Goal: Task Accomplishment & Management: Manage account settings

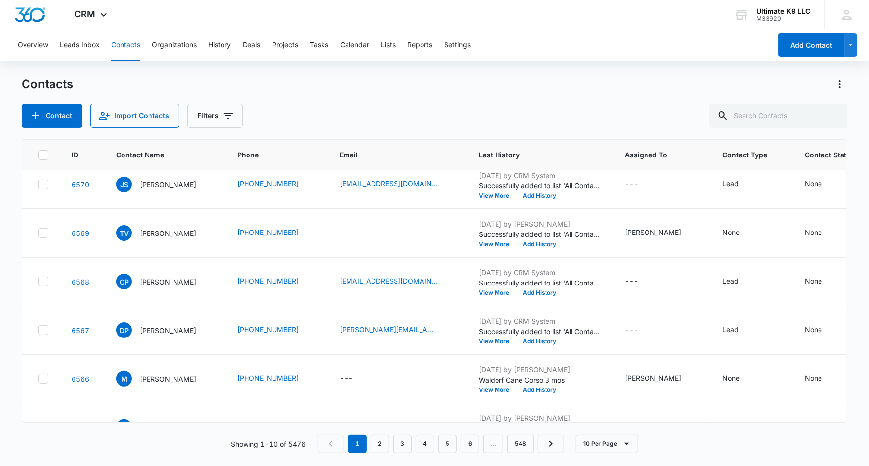
scroll to position [37, 0]
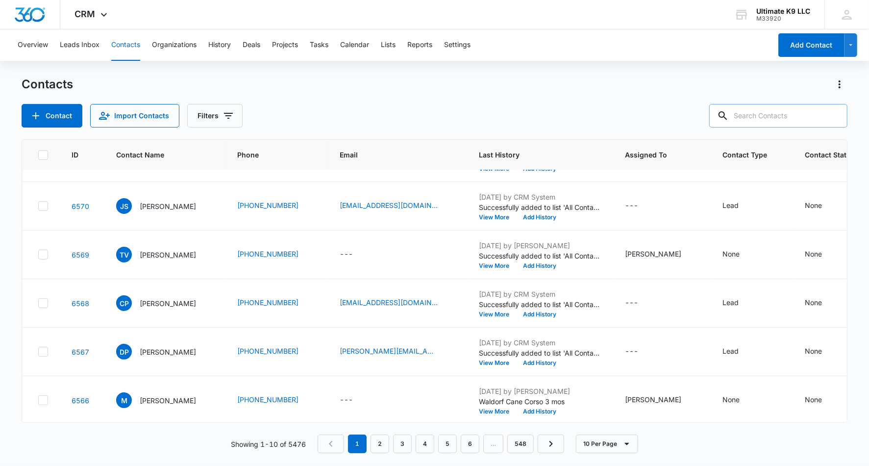
click at [767, 117] on input "text" at bounding box center [778, 116] width 138 height 24
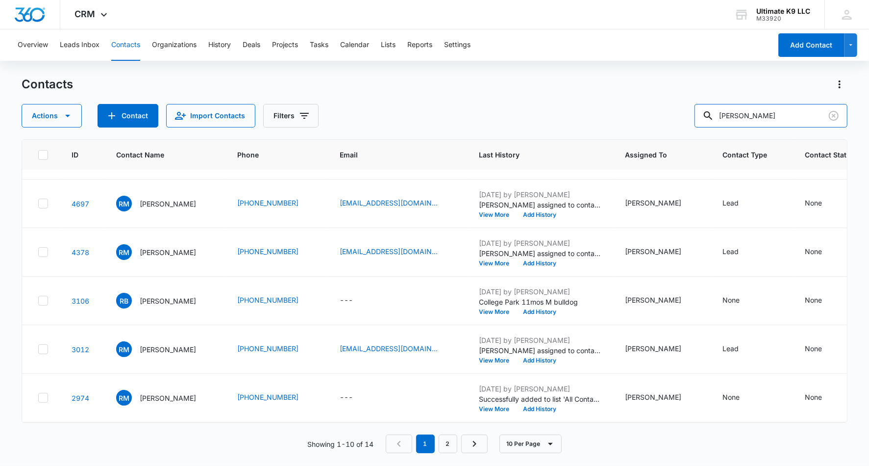
scroll to position [140, 0]
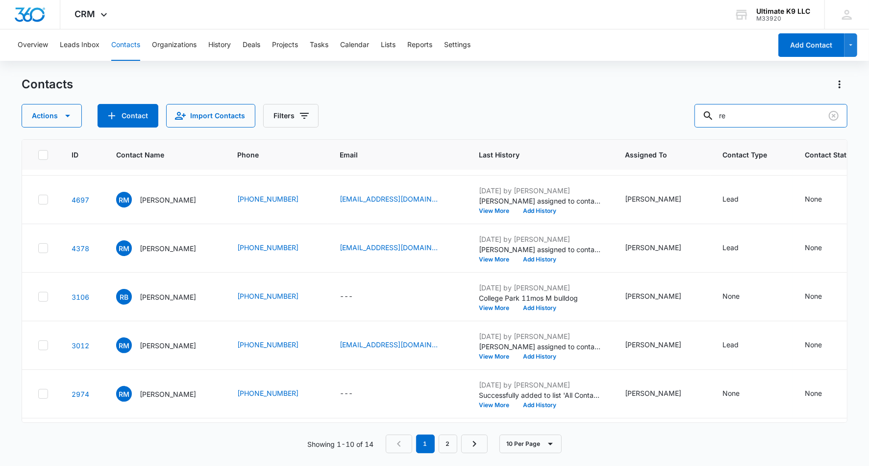
type input "r"
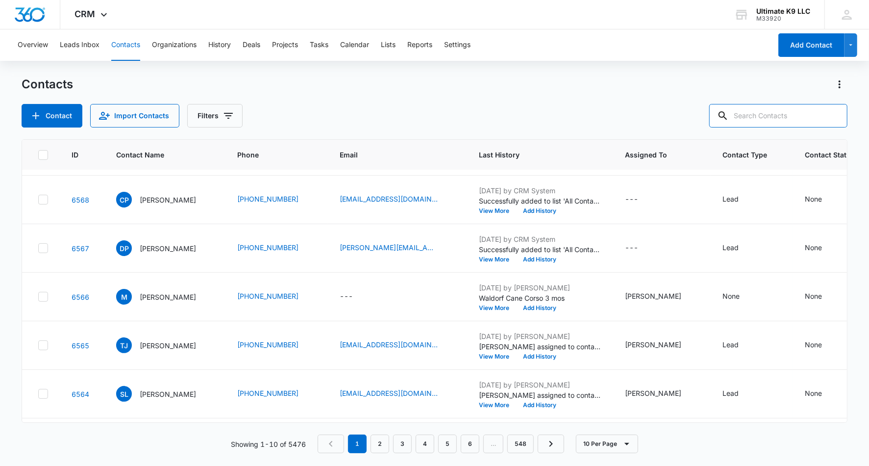
scroll to position [0, 0]
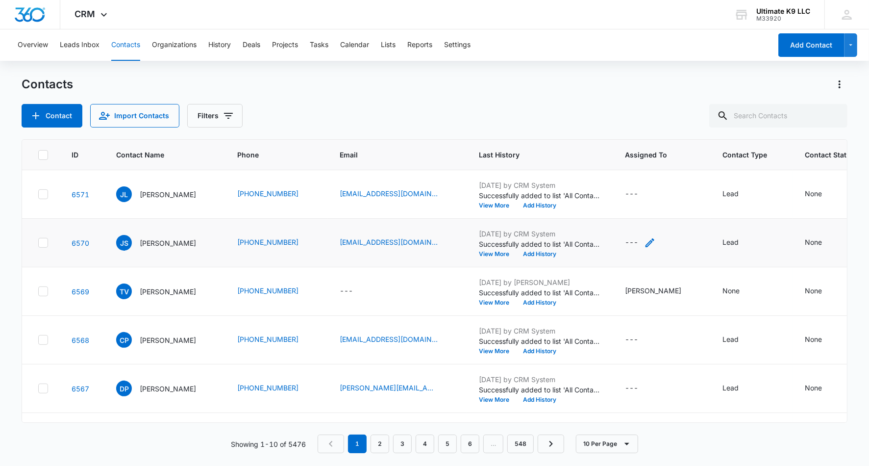
click at [625, 238] on div "---" at bounding box center [631, 243] width 13 height 12
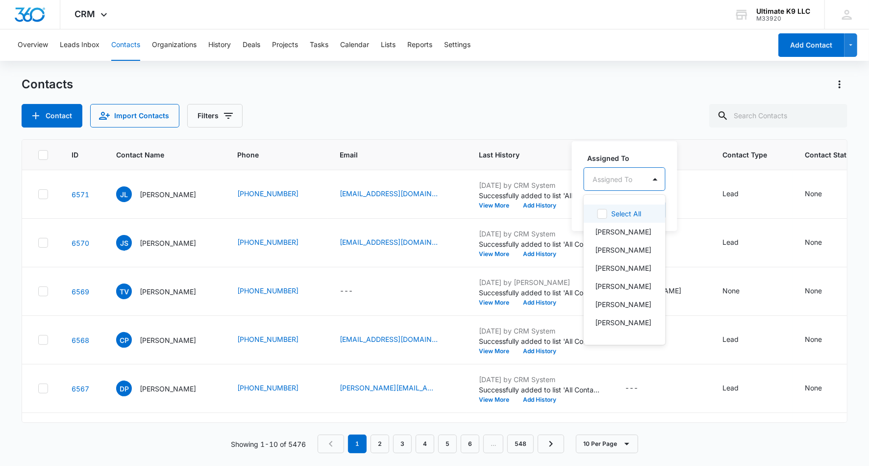
click at [621, 175] on div at bounding box center [613, 179] width 40 height 12
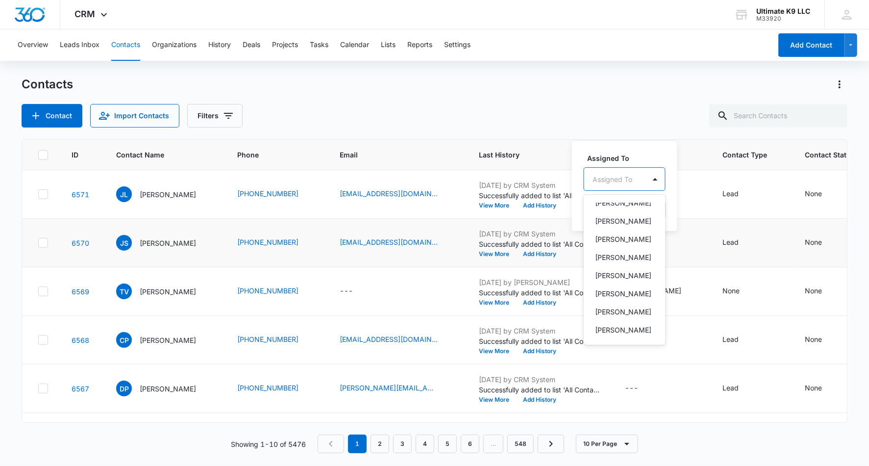
scroll to position [88, 0]
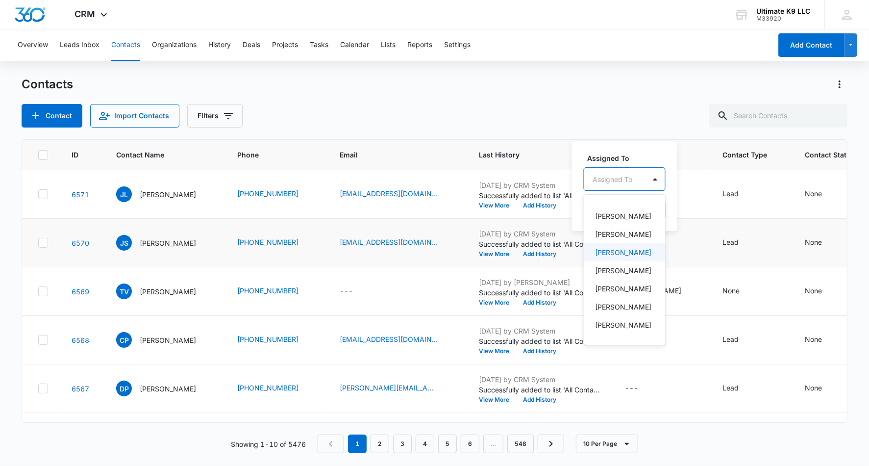
click at [617, 257] on p "[PERSON_NAME]" at bounding box center [624, 252] width 56 height 10
click at [643, 149] on div "Assigned To option Jeremy Kiessling, selected. Hayliegh Watson, 6 of 14. 14 res…" at bounding box center [639, 185] width 135 height 91
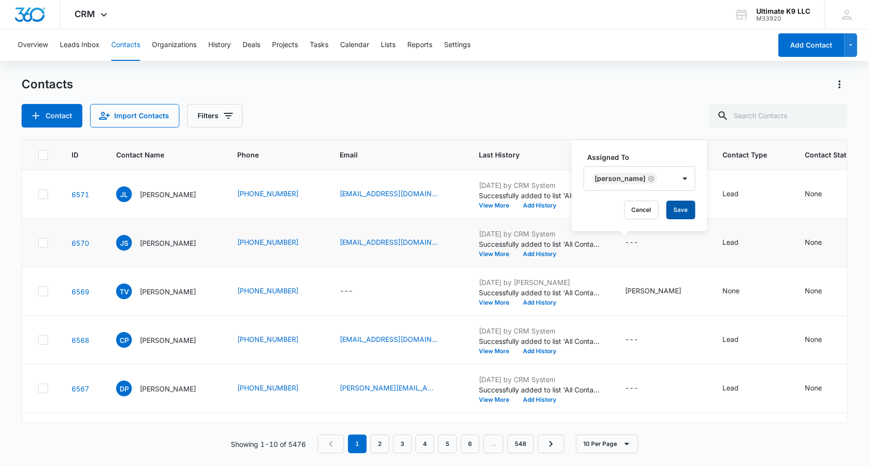
click at [679, 210] on button "Save" at bounding box center [681, 209] width 29 height 19
click at [625, 339] on div "---" at bounding box center [631, 340] width 13 height 12
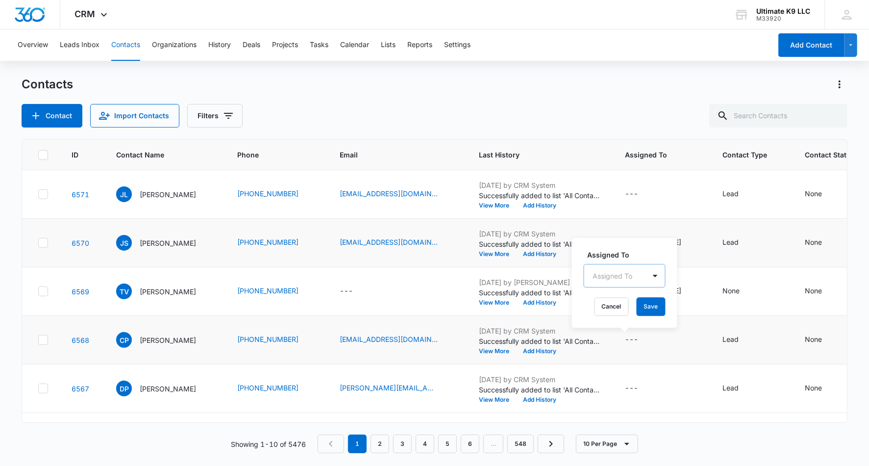
click at [628, 280] on div at bounding box center [613, 276] width 40 height 12
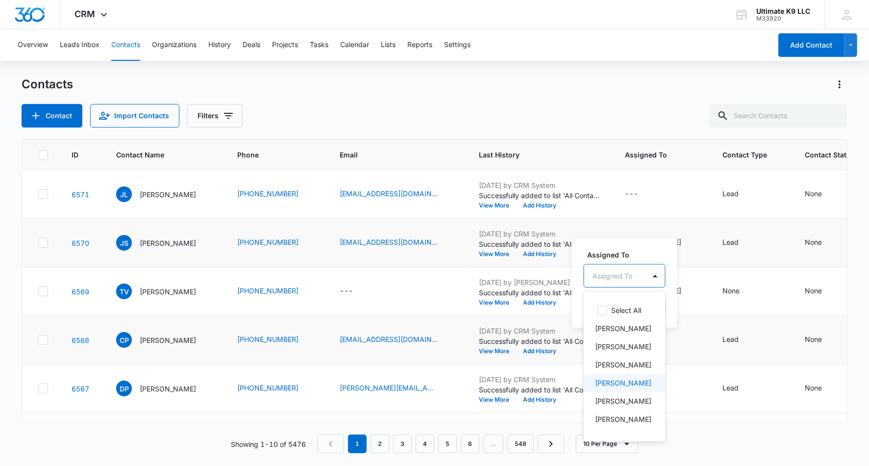
click at [628, 387] on p "[PERSON_NAME]" at bounding box center [624, 382] width 56 height 10
click at [663, 253] on label "Assigned To" at bounding box center [644, 254] width 112 height 10
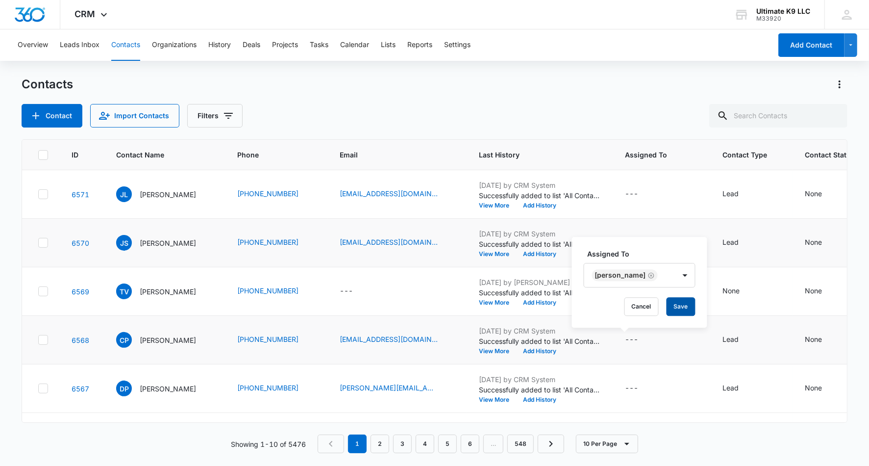
click at [675, 311] on button "Save" at bounding box center [681, 306] width 29 height 19
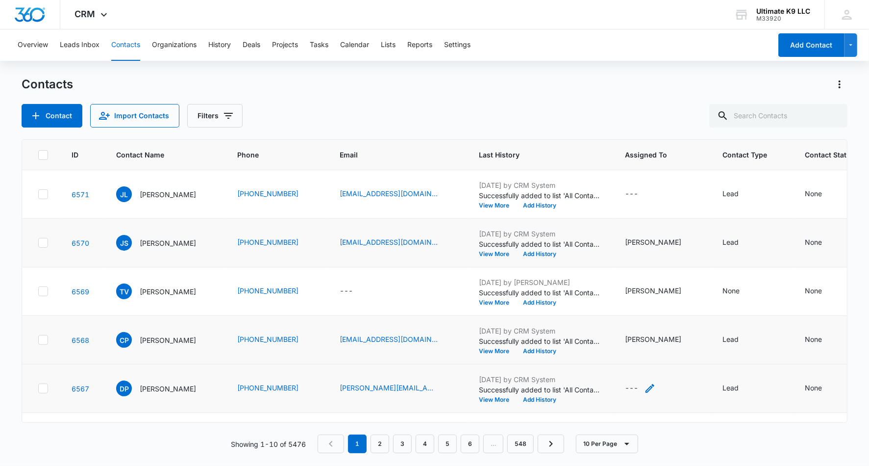
click at [625, 384] on div "---" at bounding box center [631, 388] width 13 height 12
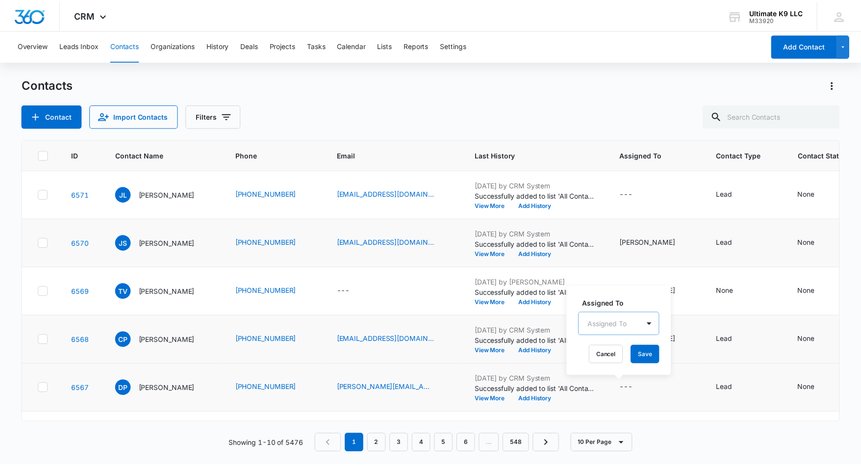
scroll to position [11, 0]
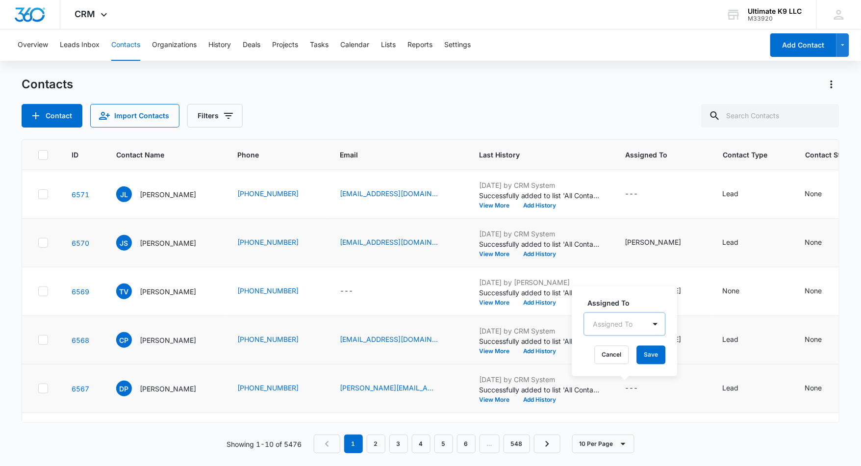
click at [619, 319] on div "Assigned To" at bounding box center [614, 324] width 61 height 22
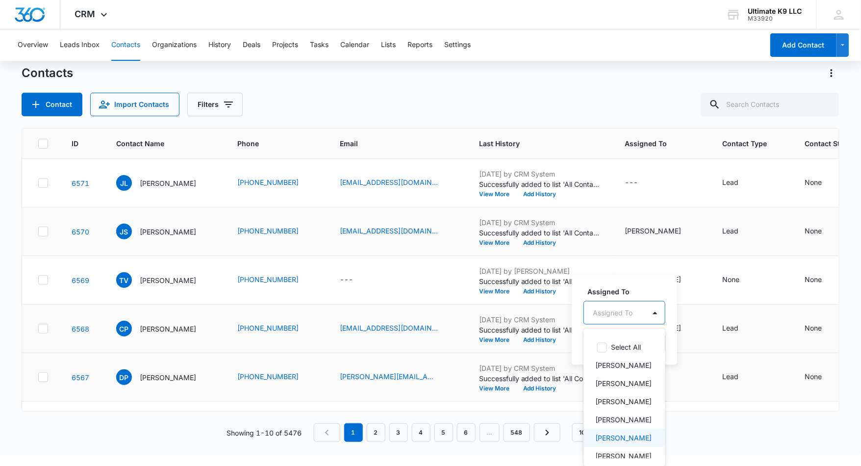
click at [608, 438] on p "Hayliegh Watson" at bounding box center [623, 438] width 56 height 10
click at [643, 281] on tbody "6571 JL Jeannette Lescano (443) 473-9096 jlescano1@outlook.com Aug 13, 2025 by …" at bounding box center [486, 401] width 929 height 485
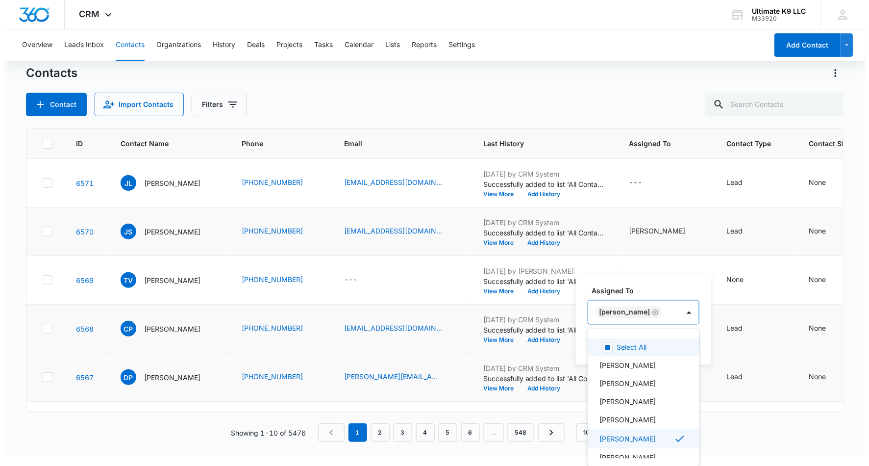
scroll to position [0, 0]
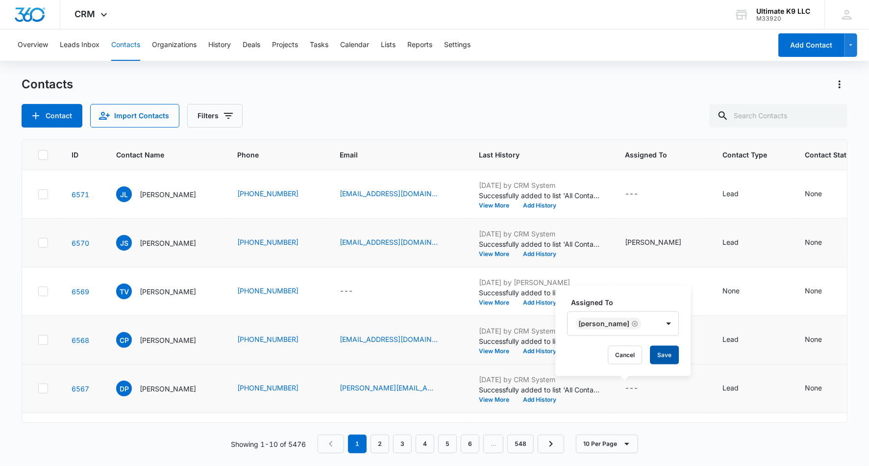
click at [672, 359] on button "Save" at bounding box center [664, 355] width 29 height 19
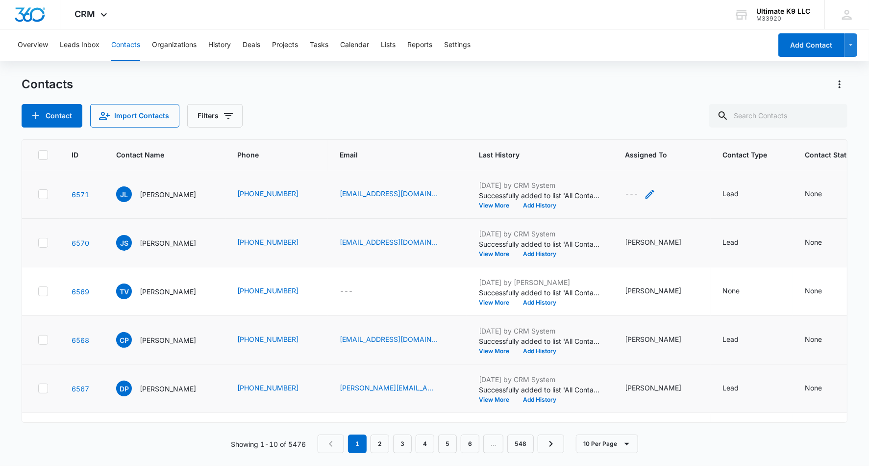
click at [625, 194] on div "---" at bounding box center [631, 194] width 13 height 12
click at [622, 131] on div at bounding box center [613, 131] width 40 height 12
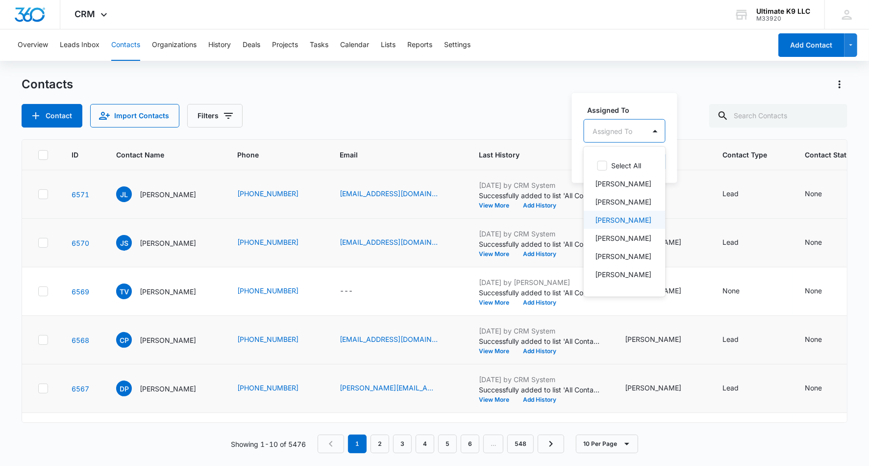
click at [620, 223] on p "[PERSON_NAME]" at bounding box center [624, 220] width 56 height 10
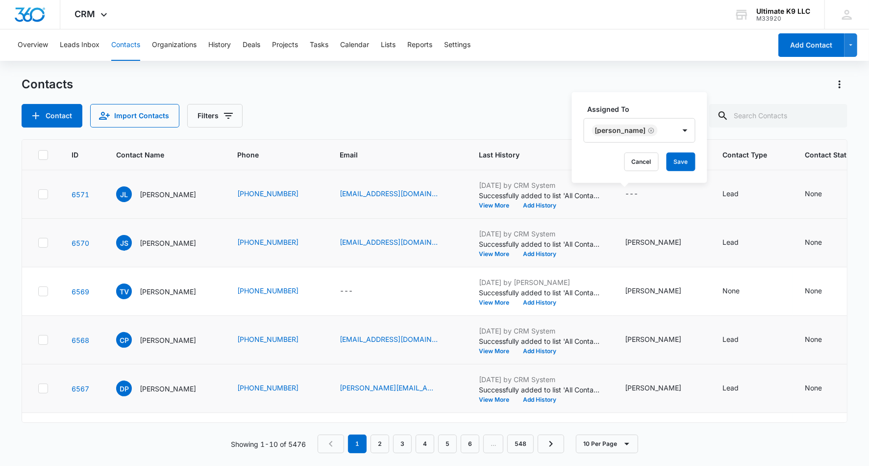
click at [635, 108] on label "Assigned To" at bounding box center [644, 109] width 112 height 10
click at [667, 167] on button "Save" at bounding box center [681, 161] width 29 height 19
